Goal: Task Accomplishment & Management: Manage account settings

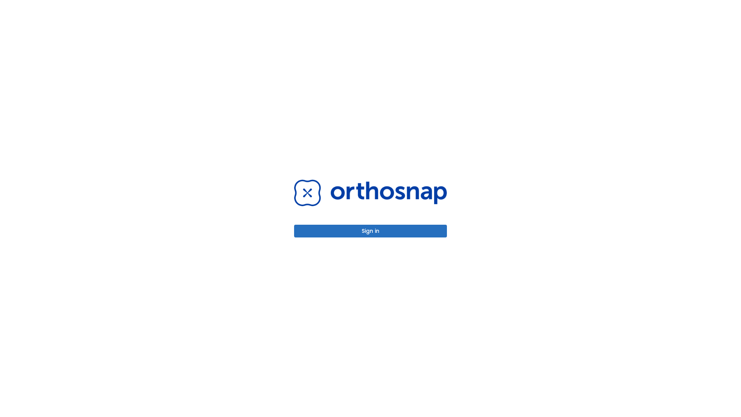
click at [371, 231] on button "Sign in" at bounding box center [370, 231] width 153 height 13
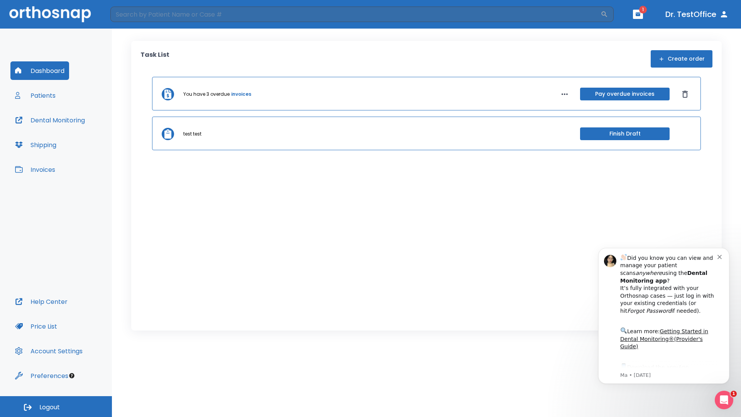
click at [56, 406] on span "Logout" at bounding box center [49, 407] width 20 height 8
